Goal: Navigation & Orientation: Find specific page/section

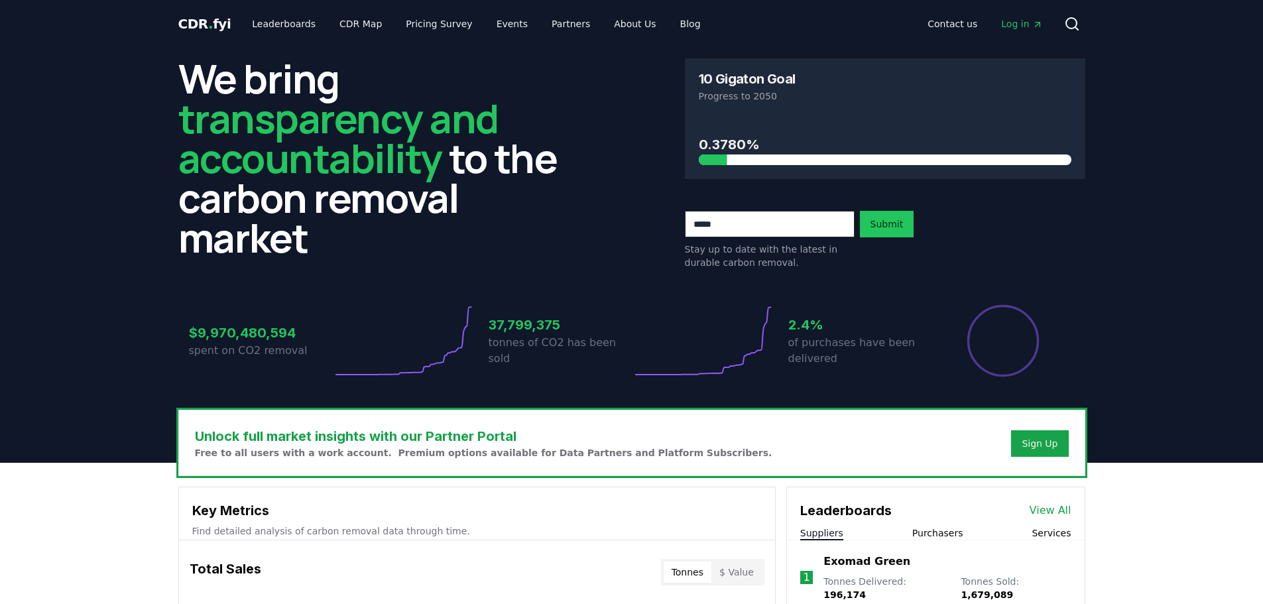
click at [1020, 23] on span "Log in" at bounding box center [1021, 23] width 41 height 13
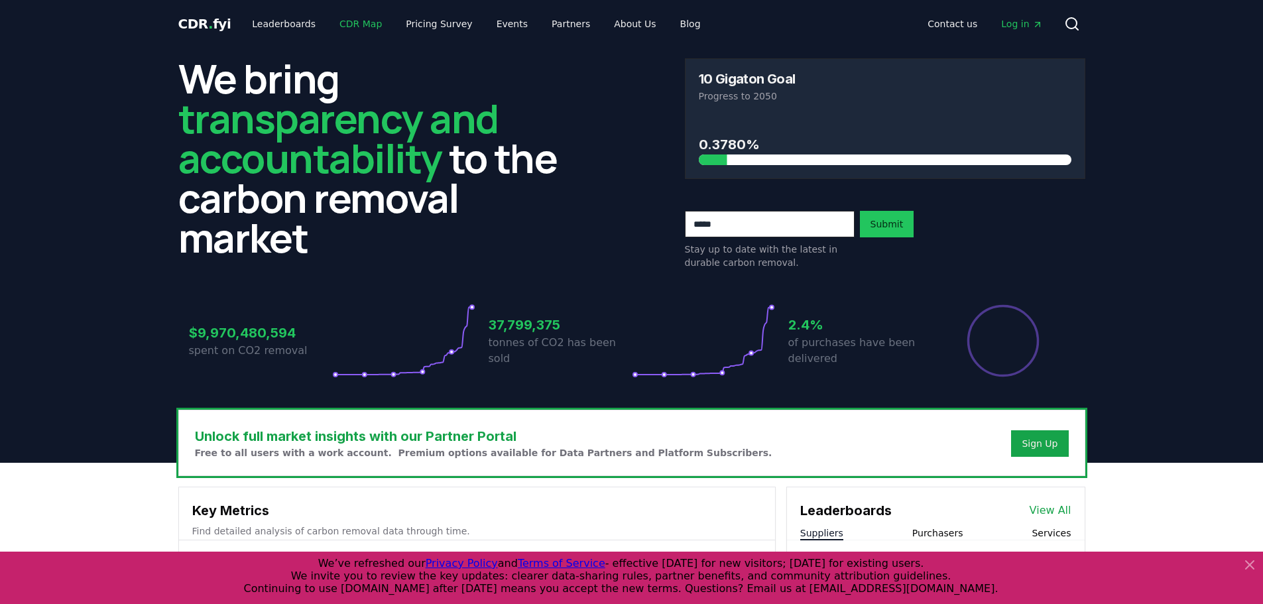
click at [330, 23] on link "CDR Map" at bounding box center [361, 24] width 64 height 24
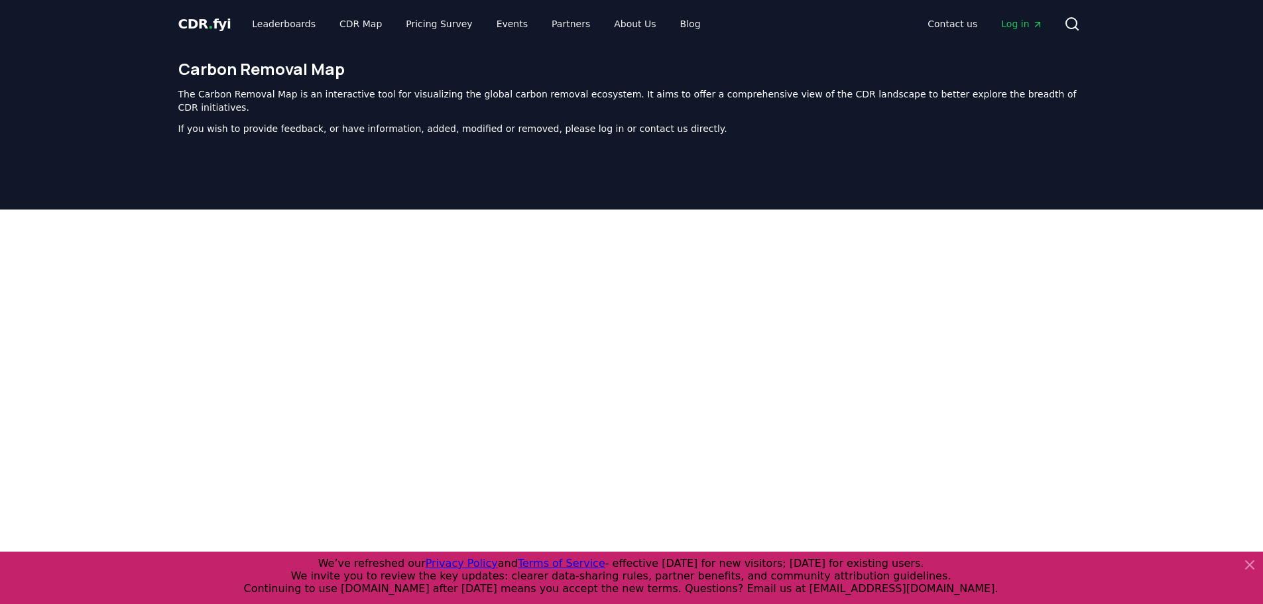
scroll to position [408, 0]
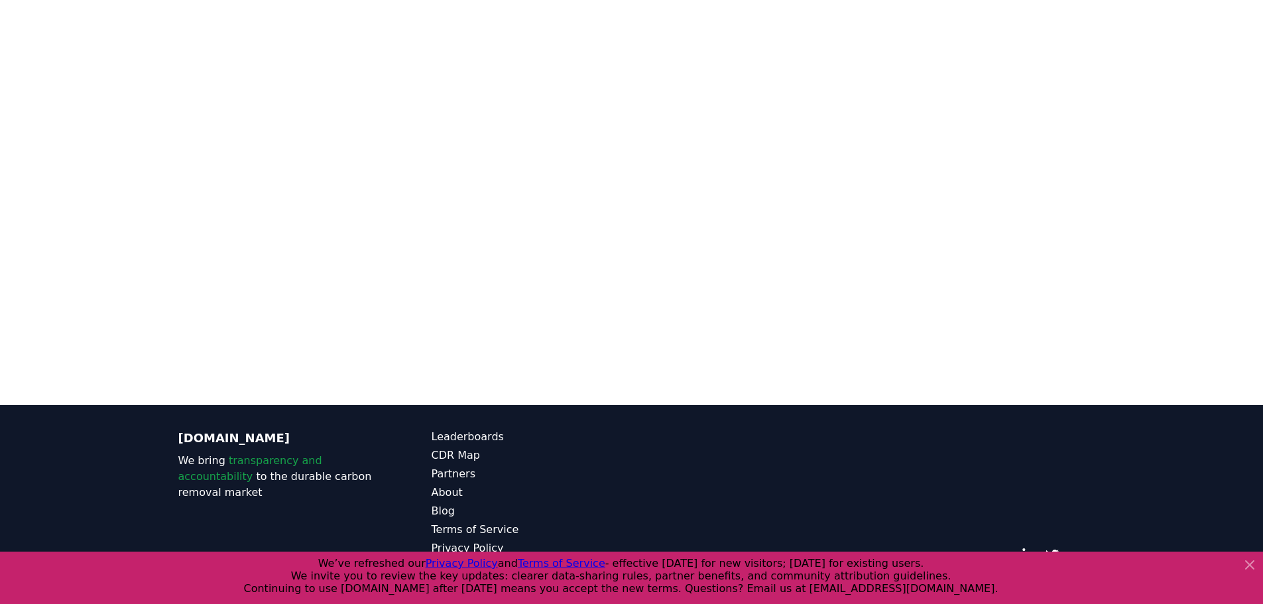
click at [557, 561] on span "Terms of Service" at bounding box center [562, 563] width 88 height 13
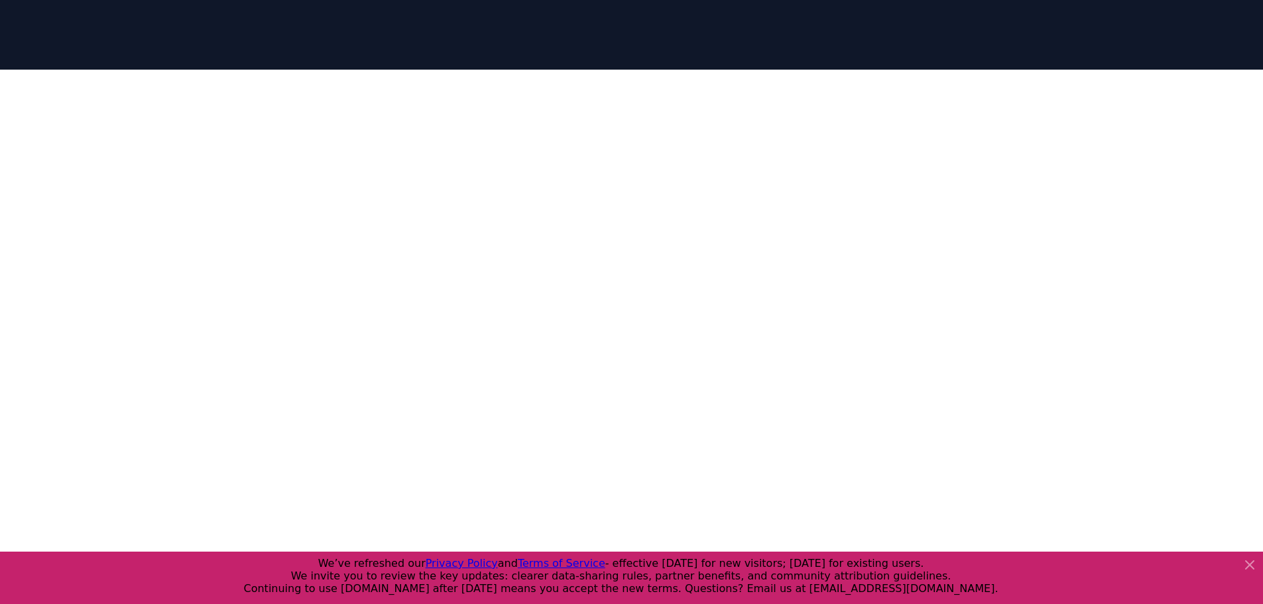
scroll to position [331, 0]
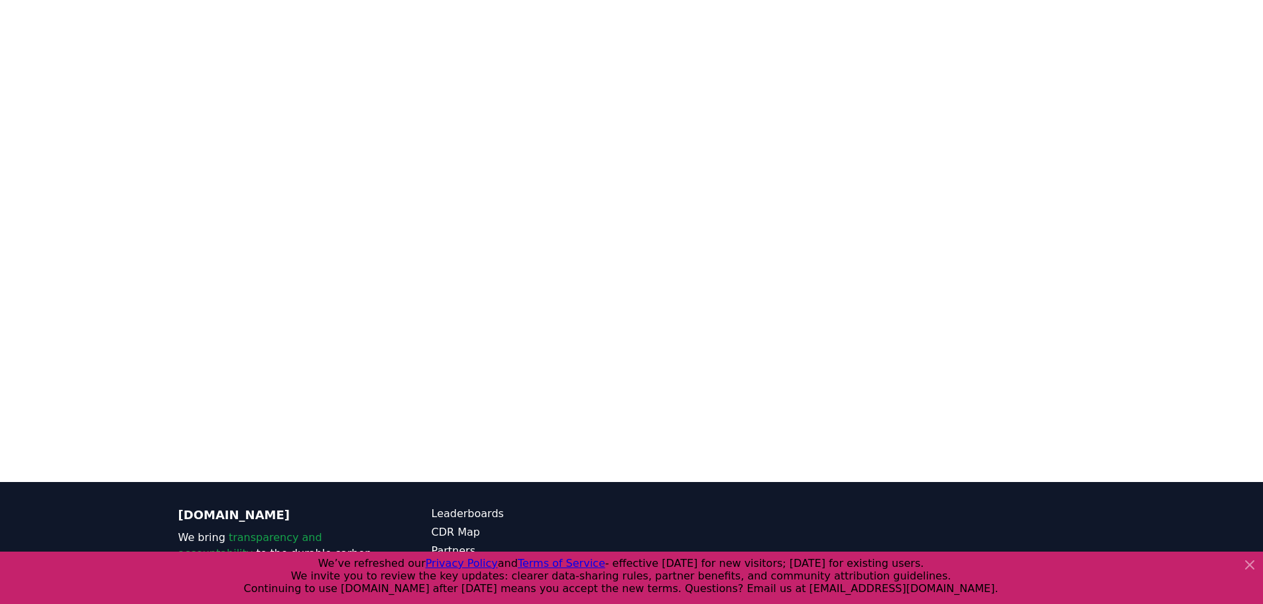
click at [1174, 315] on div at bounding box center [631, 180] width 1263 height 604
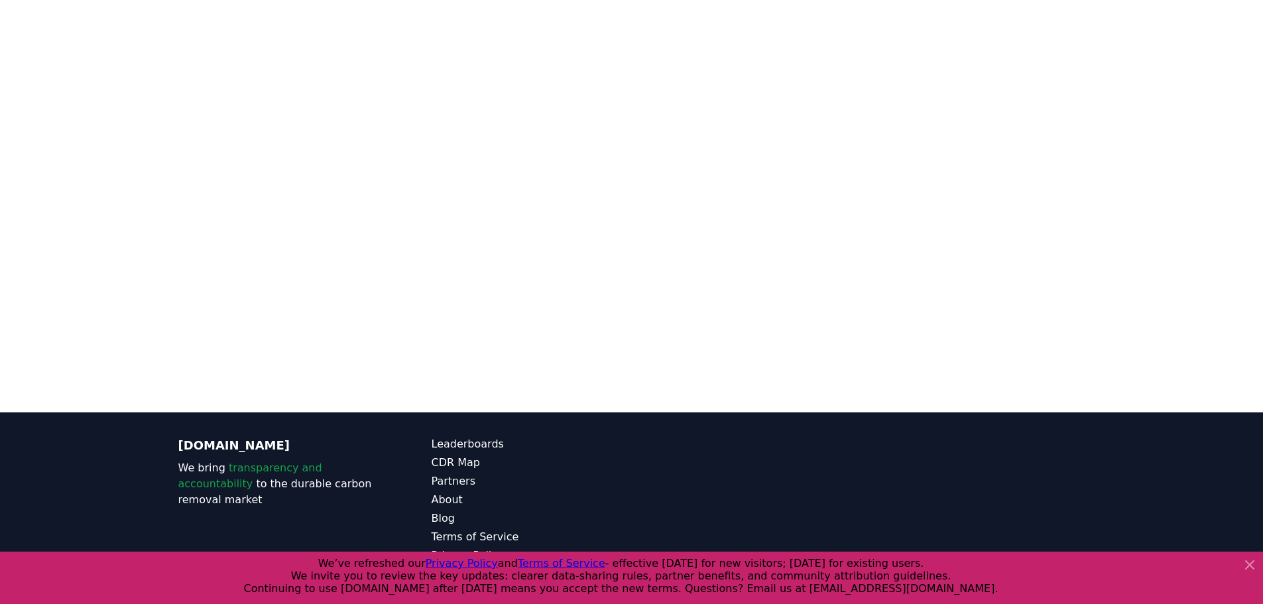
scroll to position [408, 0]
